Goal: Obtain resource: Download file/media

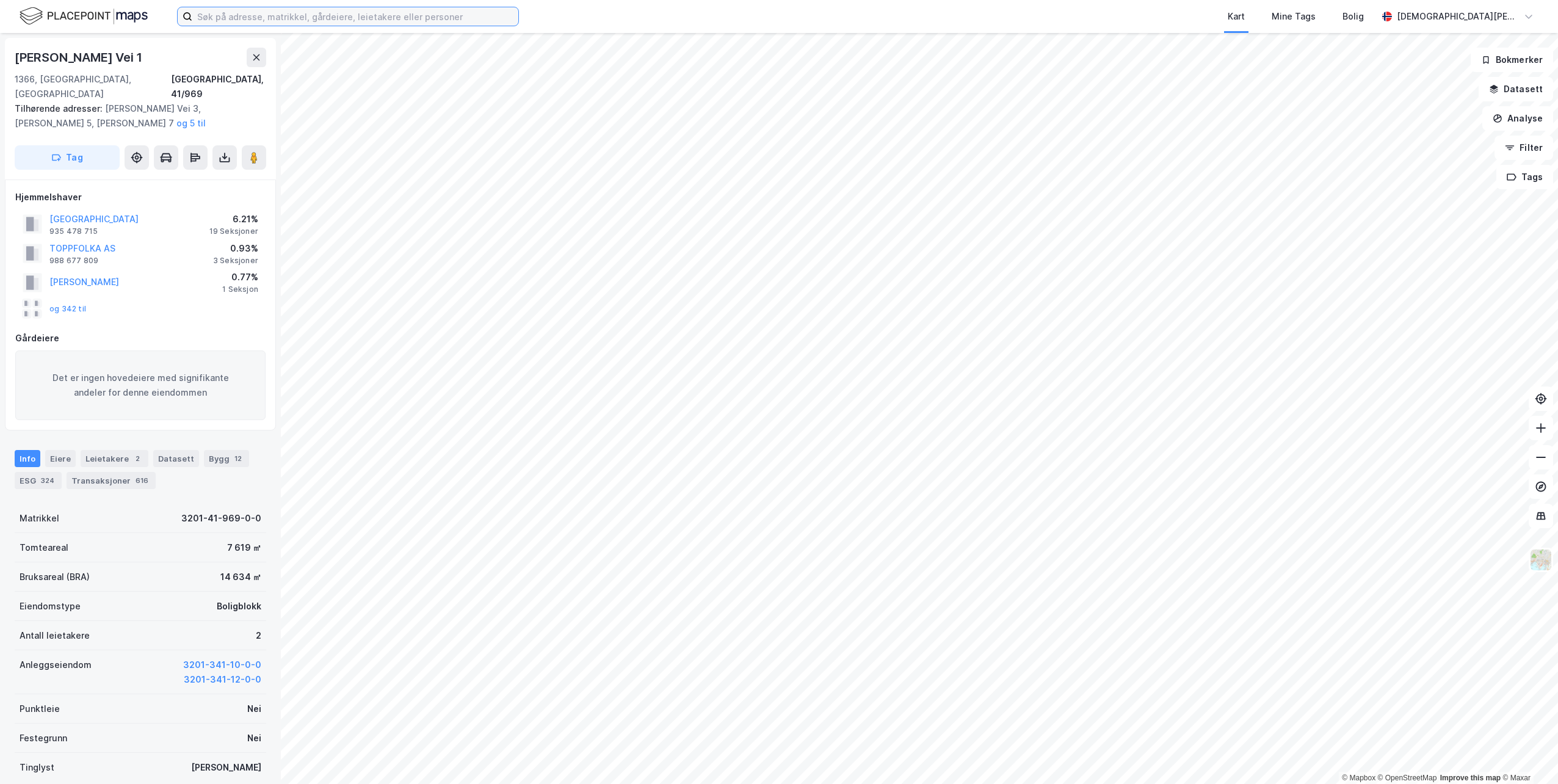
click at [236, 14] on input at bounding box center [355, 16] width 326 height 18
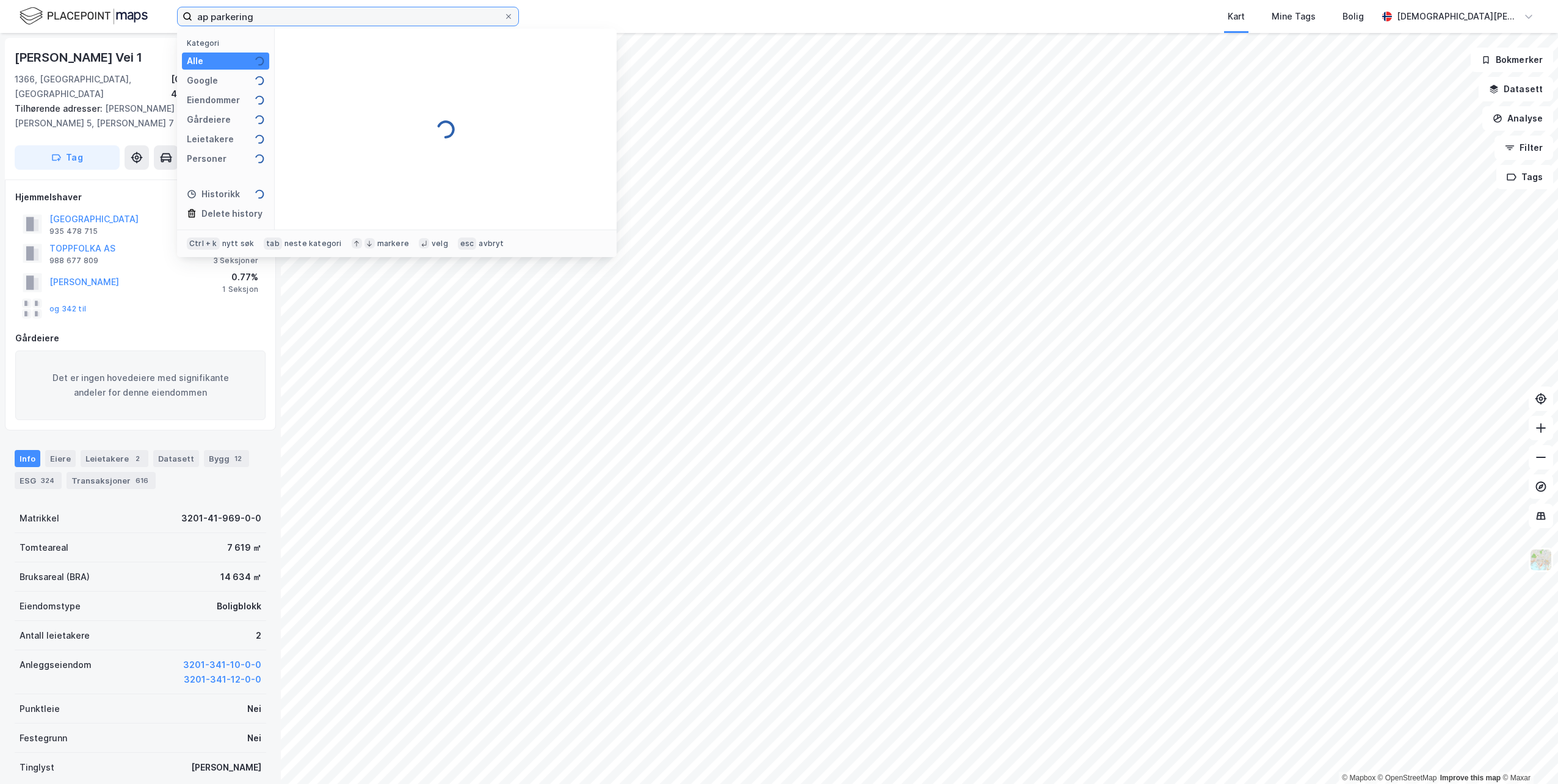
type input "ap parkering"
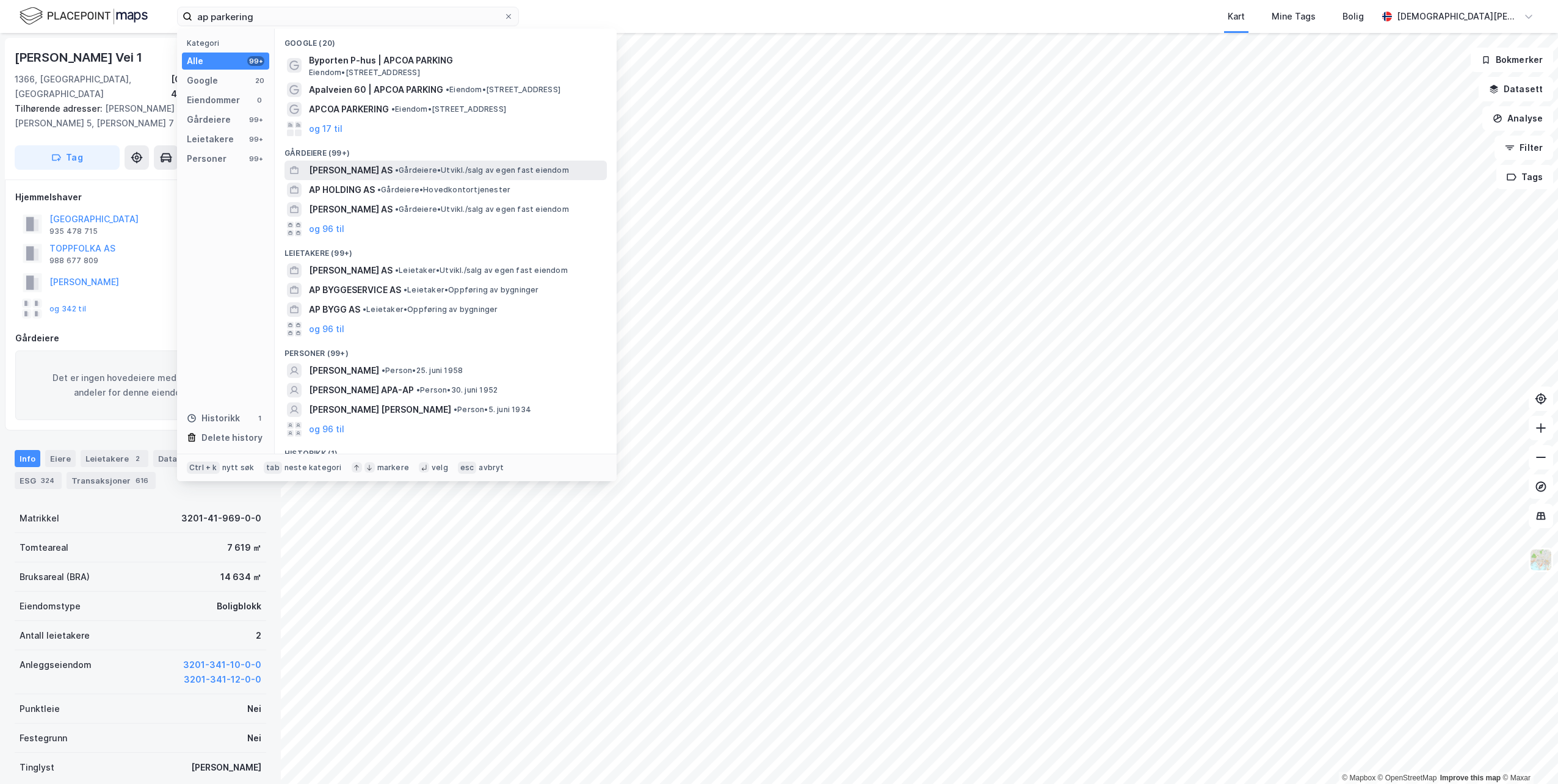
click at [429, 176] on div "[PERSON_NAME] AS • Gårdeiere • [GEOGRAPHIC_DATA]/salg av egen fast eiendom" at bounding box center [456, 170] width 296 height 14
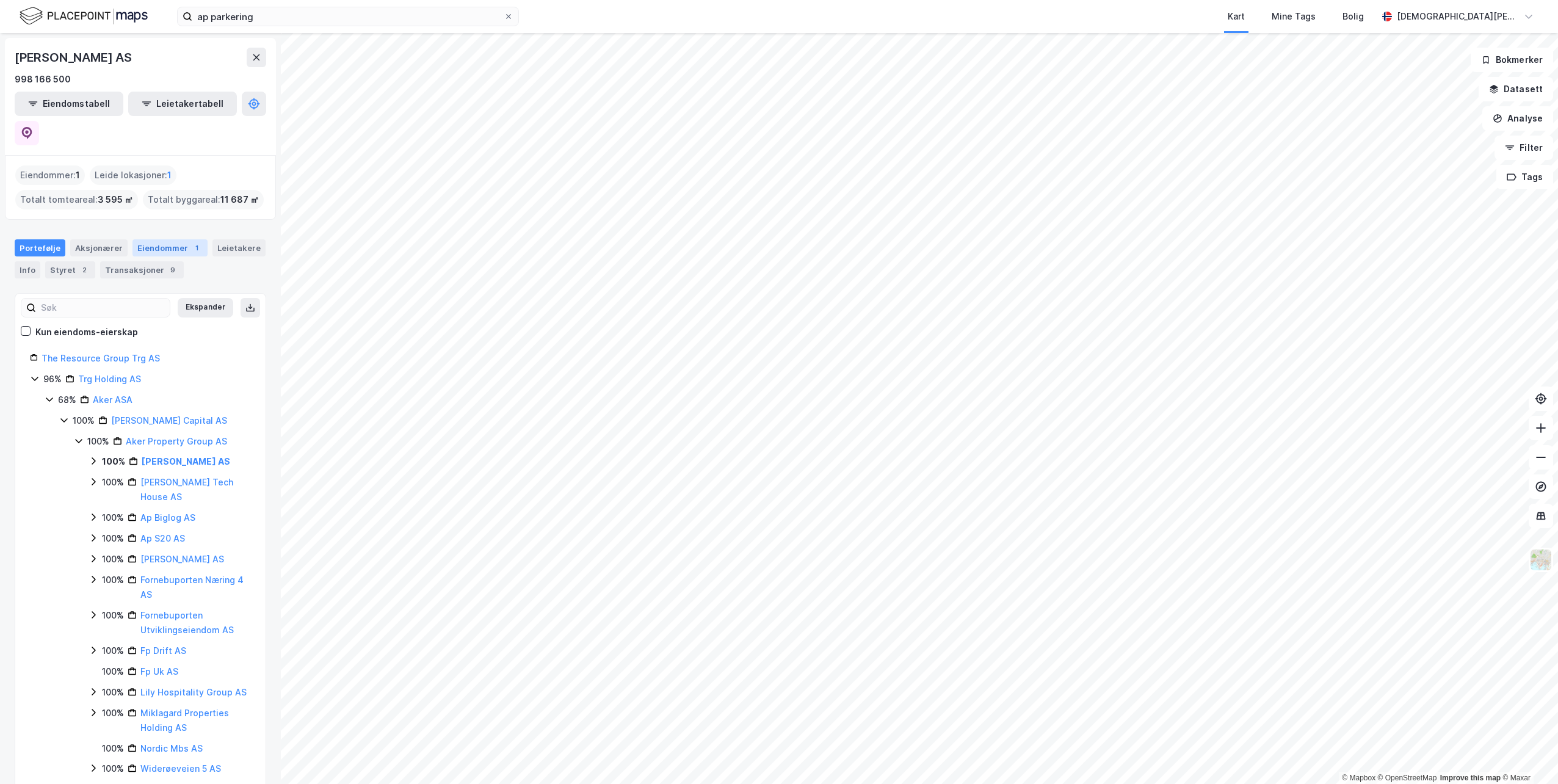
click at [172, 239] on div "Eiendommer 1" at bounding box center [170, 248] width 75 height 17
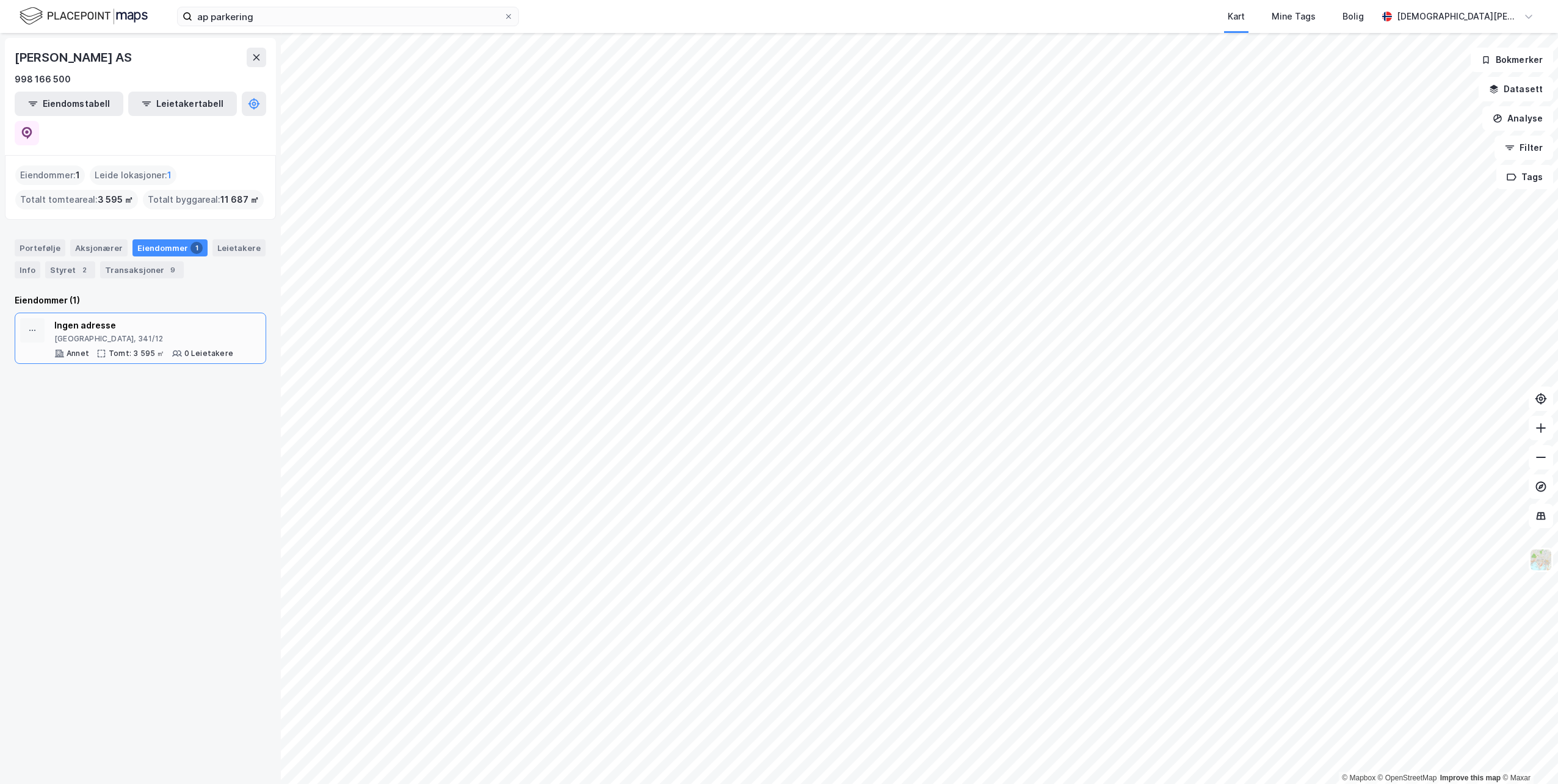
click at [86, 318] on div "Ingen adresse" at bounding box center [144, 325] width 179 height 14
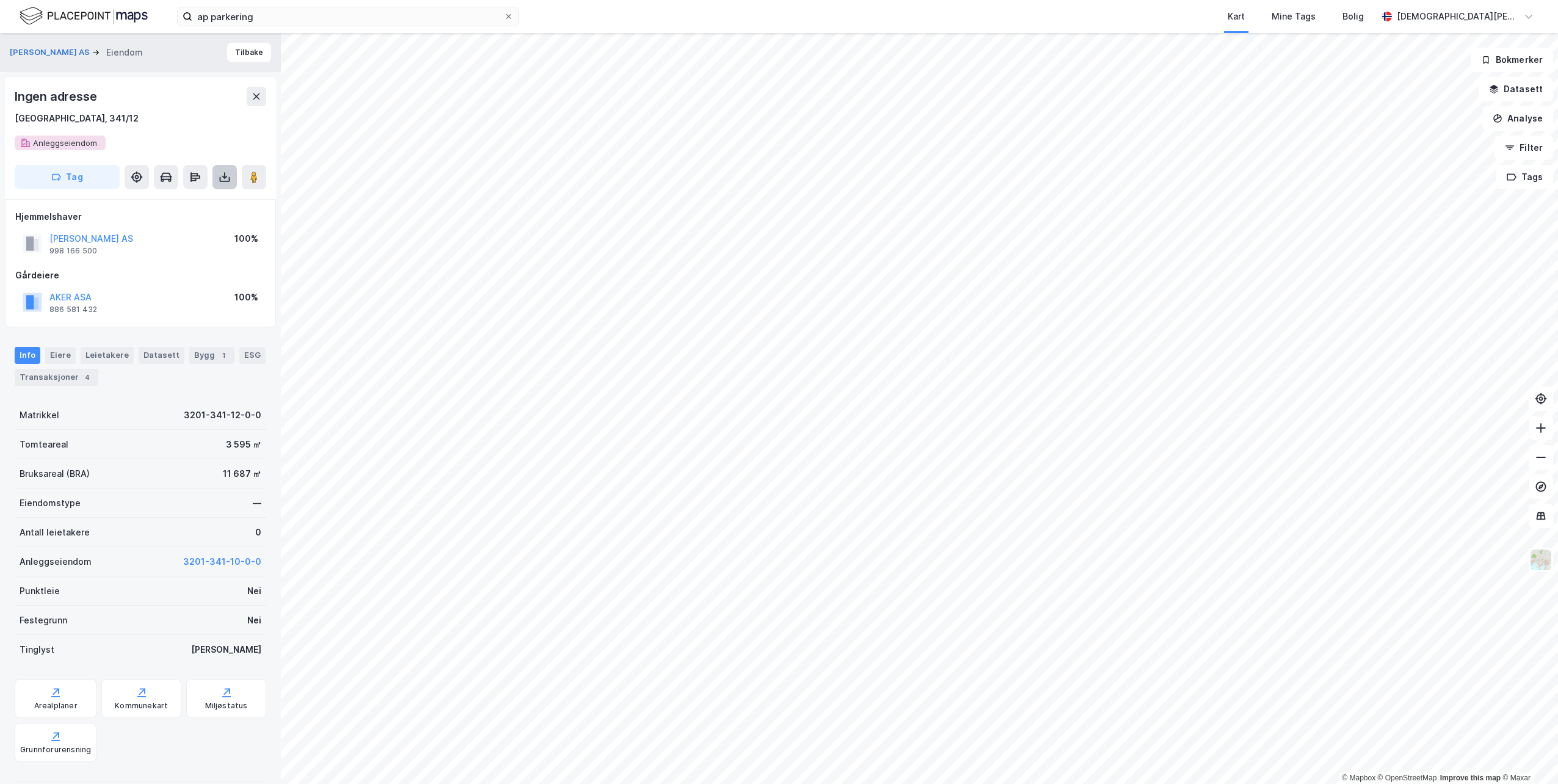
click at [217, 177] on button at bounding box center [224, 177] width 25 height 25
click at [212, 200] on div "Last ned grunnbok" at bounding box center [172, 201] width 130 height 20
